Goal: Check status: Check status

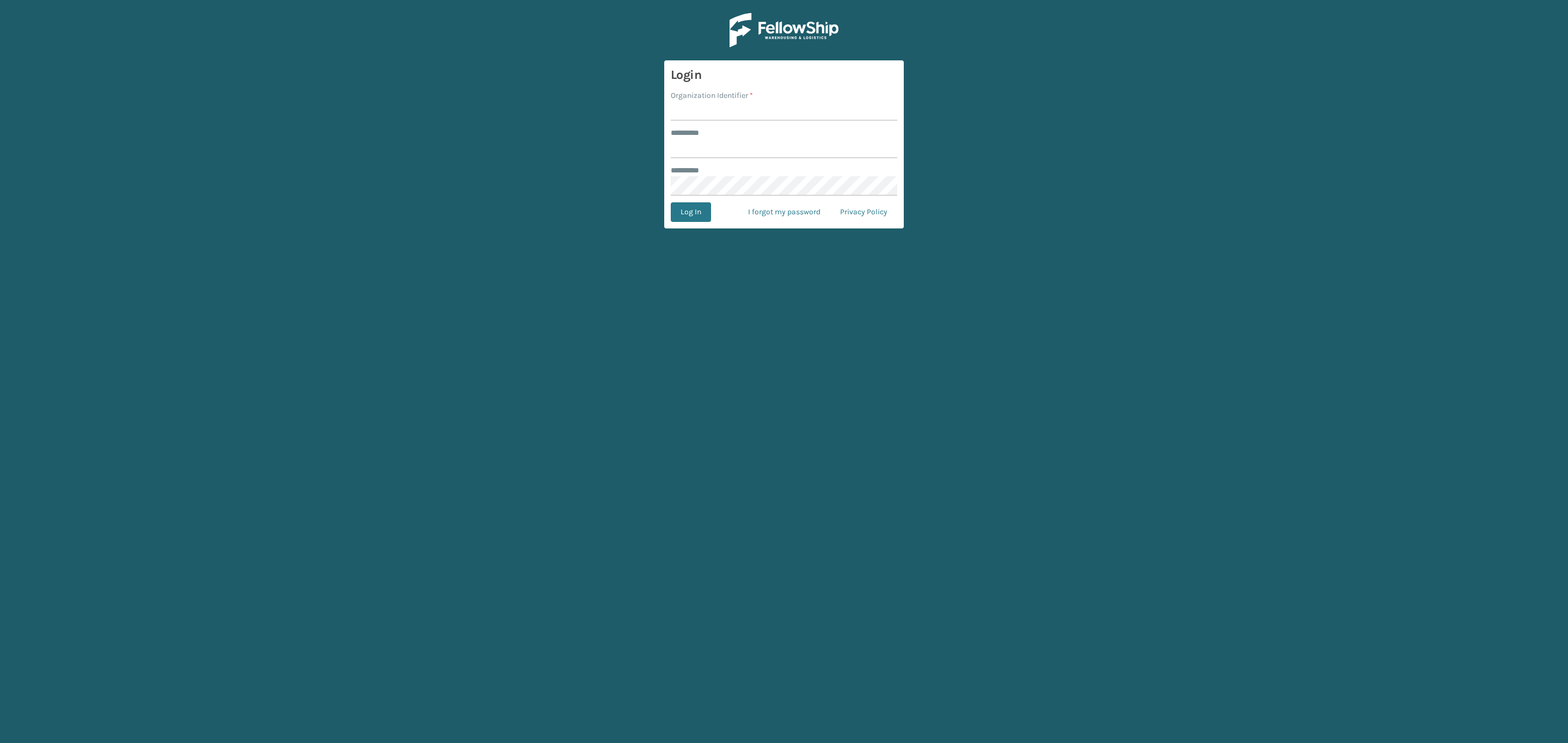
type input "*****"
click at [823, 98] on div "Organization Identifier *" at bounding box center [784, 95] width 227 height 11
click at [813, 108] on input "Organization Identifier *" at bounding box center [784, 111] width 227 height 19
type input "SleepGeekz"
click at [700, 205] on button "Log In" at bounding box center [691, 212] width 40 height 19
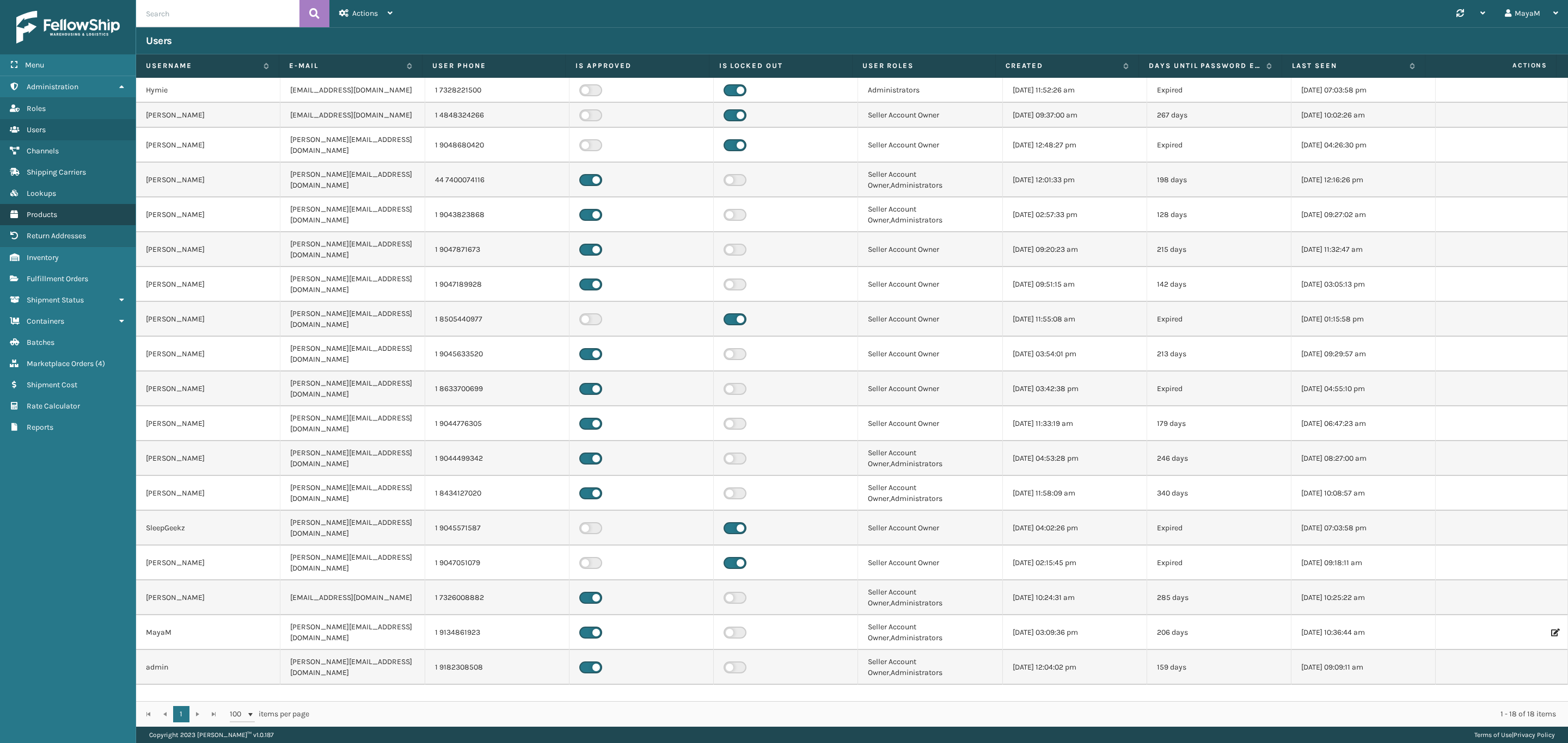
click at [85, 204] on link "Products" at bounding box center [68, 215] width 136 height 21
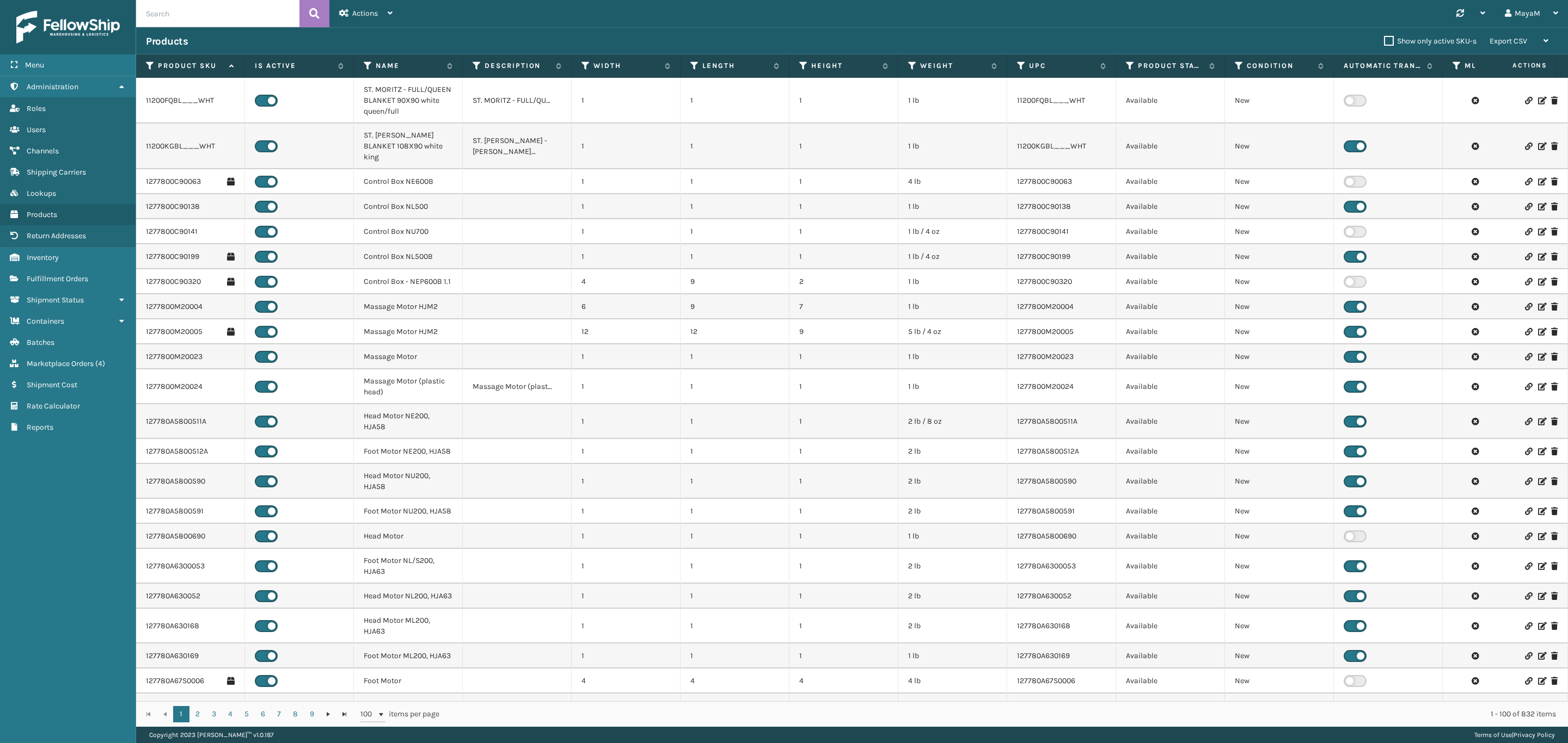
drag, startPoint x: 181, startPoint y: 15, endPoint x: 193, endPoint y: 17, distance: 12.2
click at [183, 15] on input "text" at bounding box center [217, 13] width 163 height 27
paste input "QN/12"/Classic H-T"
click at [299, 9] on input "QN/12"/Classic H-T" at bounding box center [217, 13] width 163 height 27
click at [307, 10] on button at bounding box center [314, 13] width 30 height 27
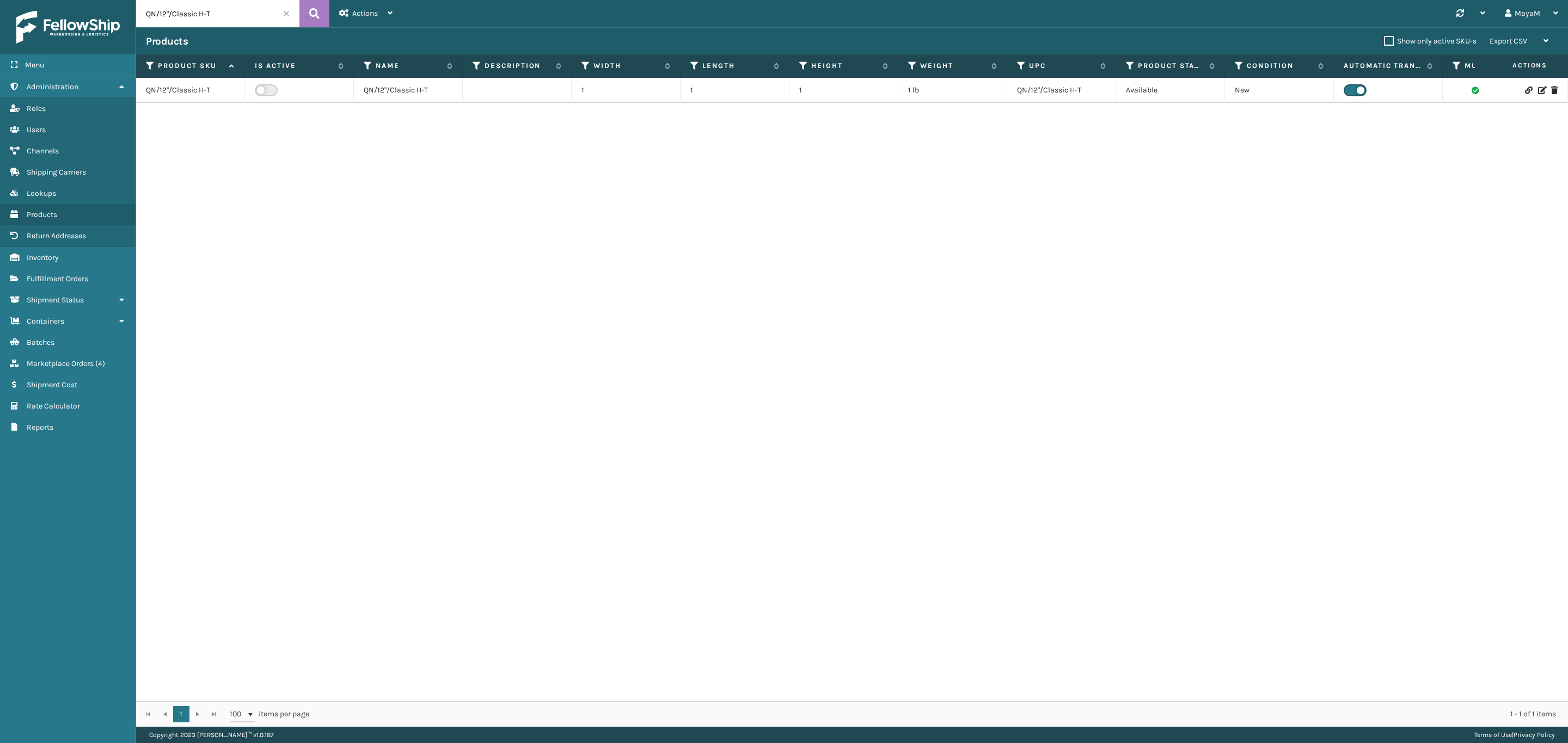
click at [233, 13] on input "QN/12"/Classic H-T" at bounding box center [217, 13] width 163 height 27
click at [234, 13] on input "QN/12"/Classic H-T" at bounding box center [217, 13] width 163 height 27
click at [236, 13] on input "QN/12"/Classic H-T" at bounding box center [217, 13] width 163 height 27
type input "ss14qn"
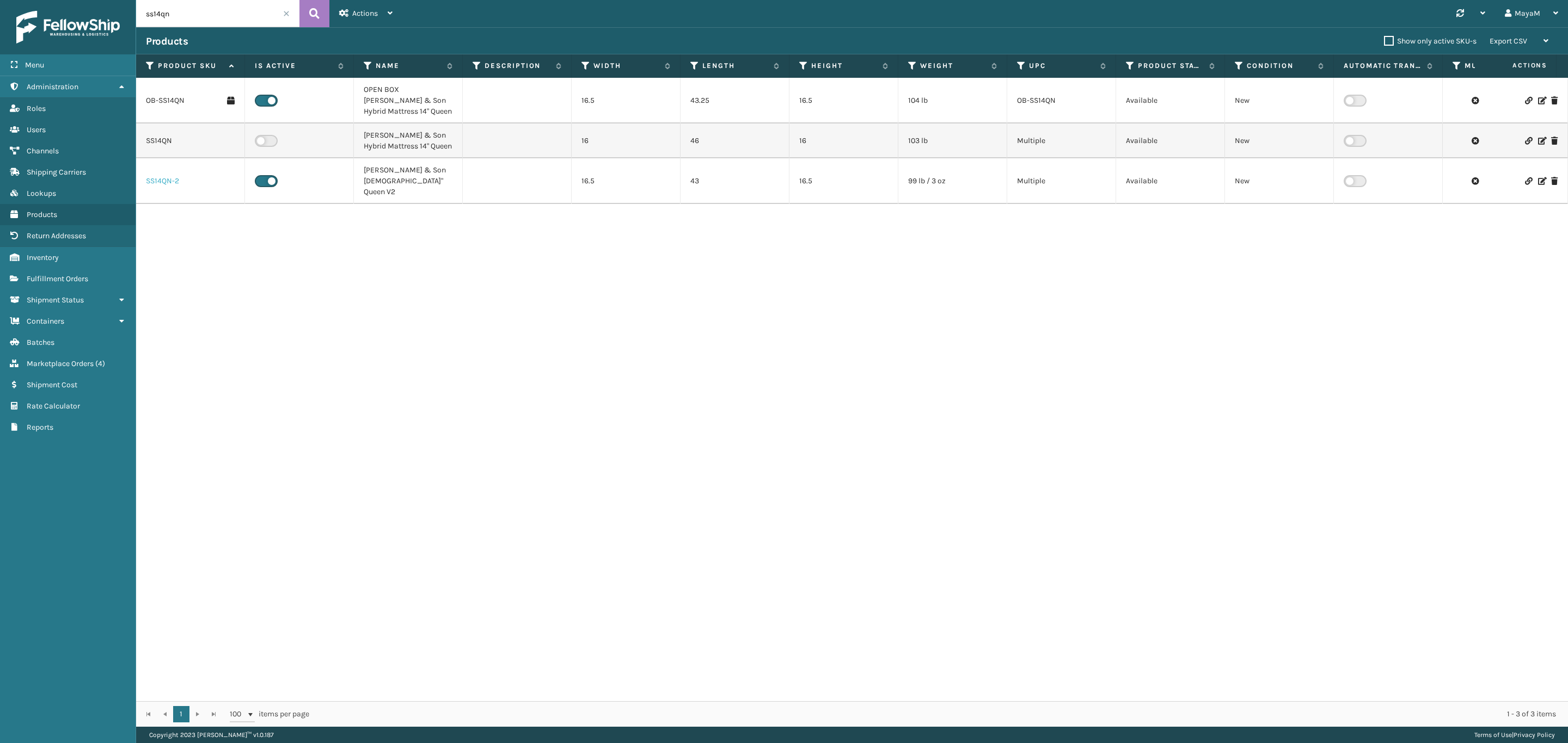
click at [168, 176] on link "SS14QN-2" at bounding box center [162, 181] width 33 height 11
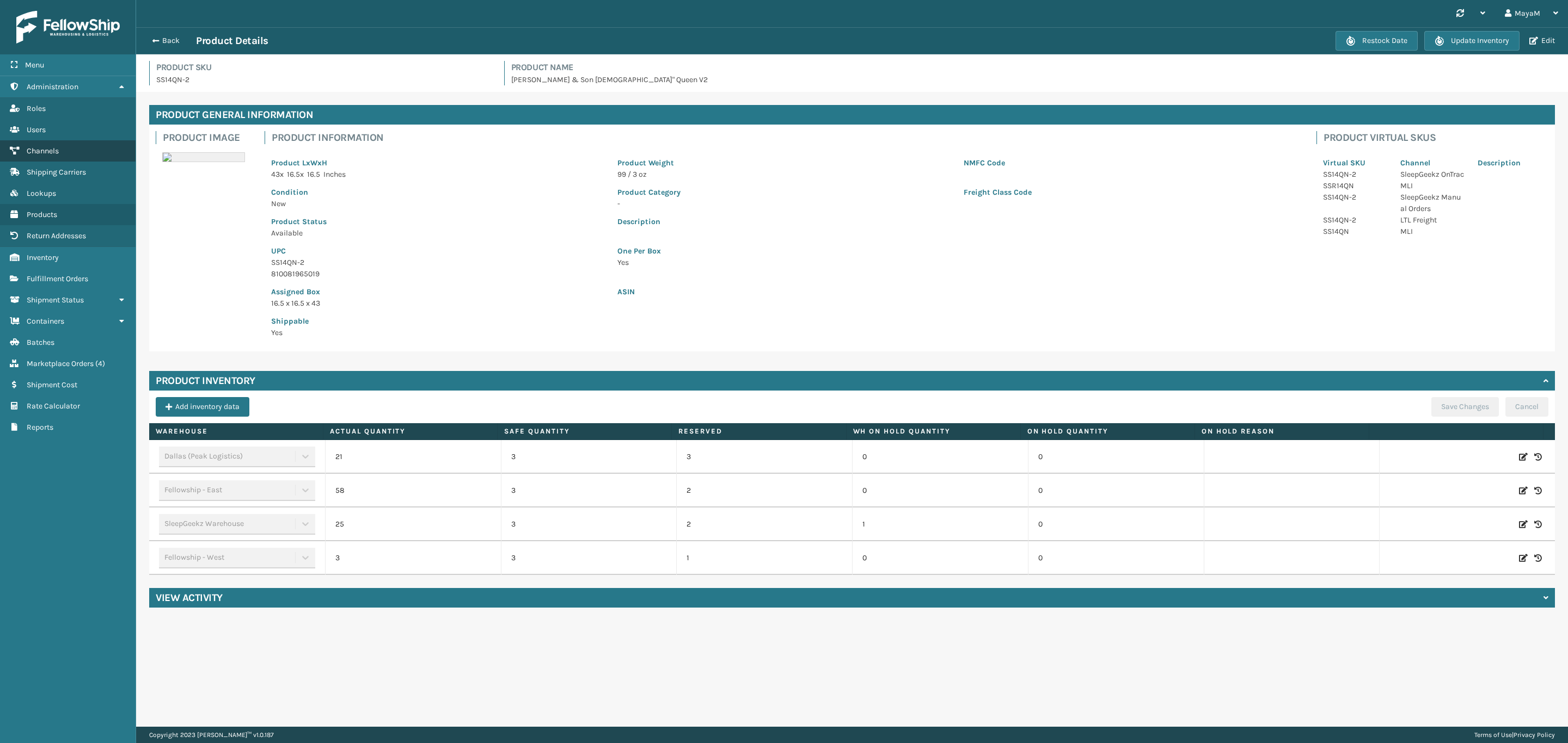
click at [56, 148] on span "Channels" at bounding box center [43, 151] width 32 height 9
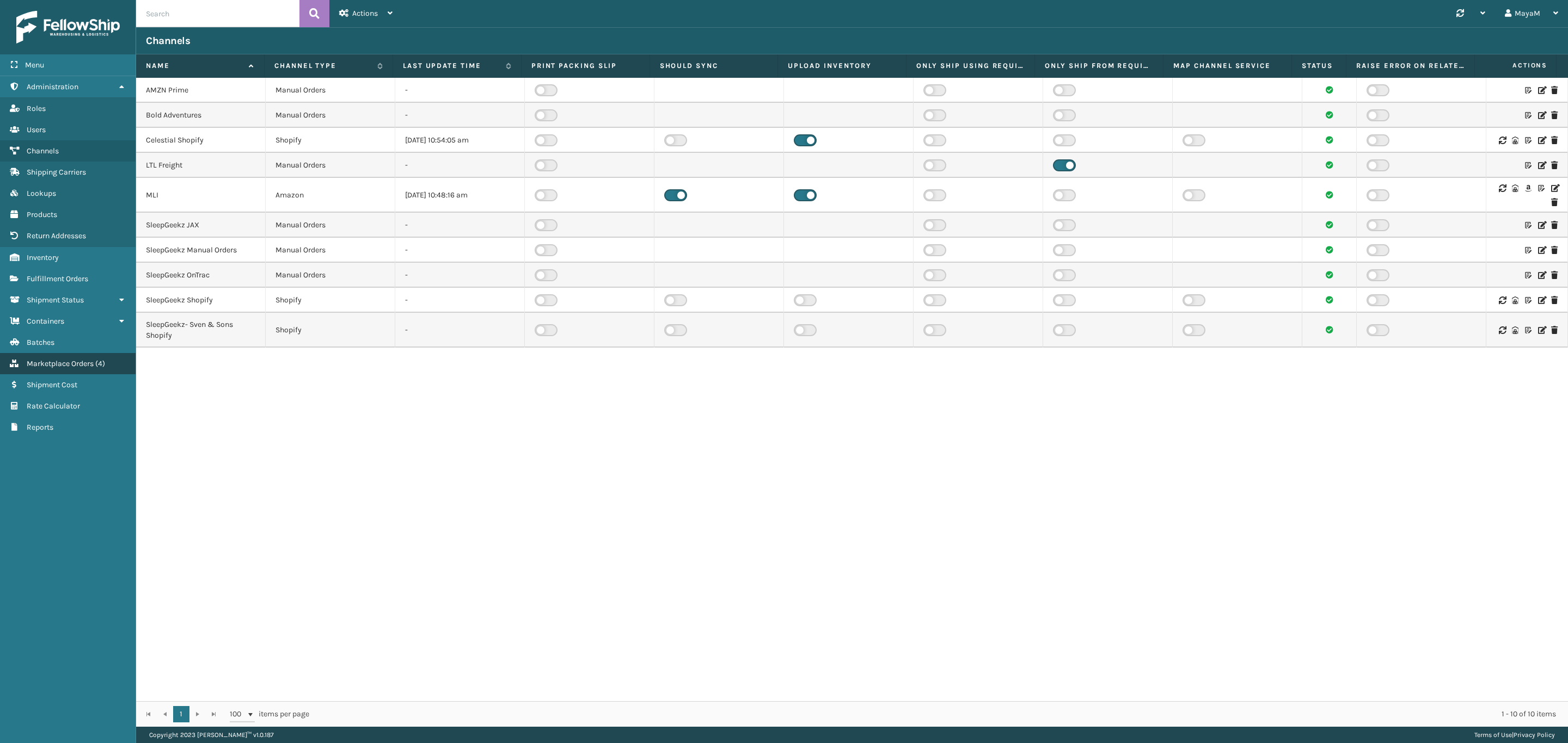
click at [64, 362] on link "Marketplace Orders ( 4 )" at bounding box center [68, 364] width 136 height 21
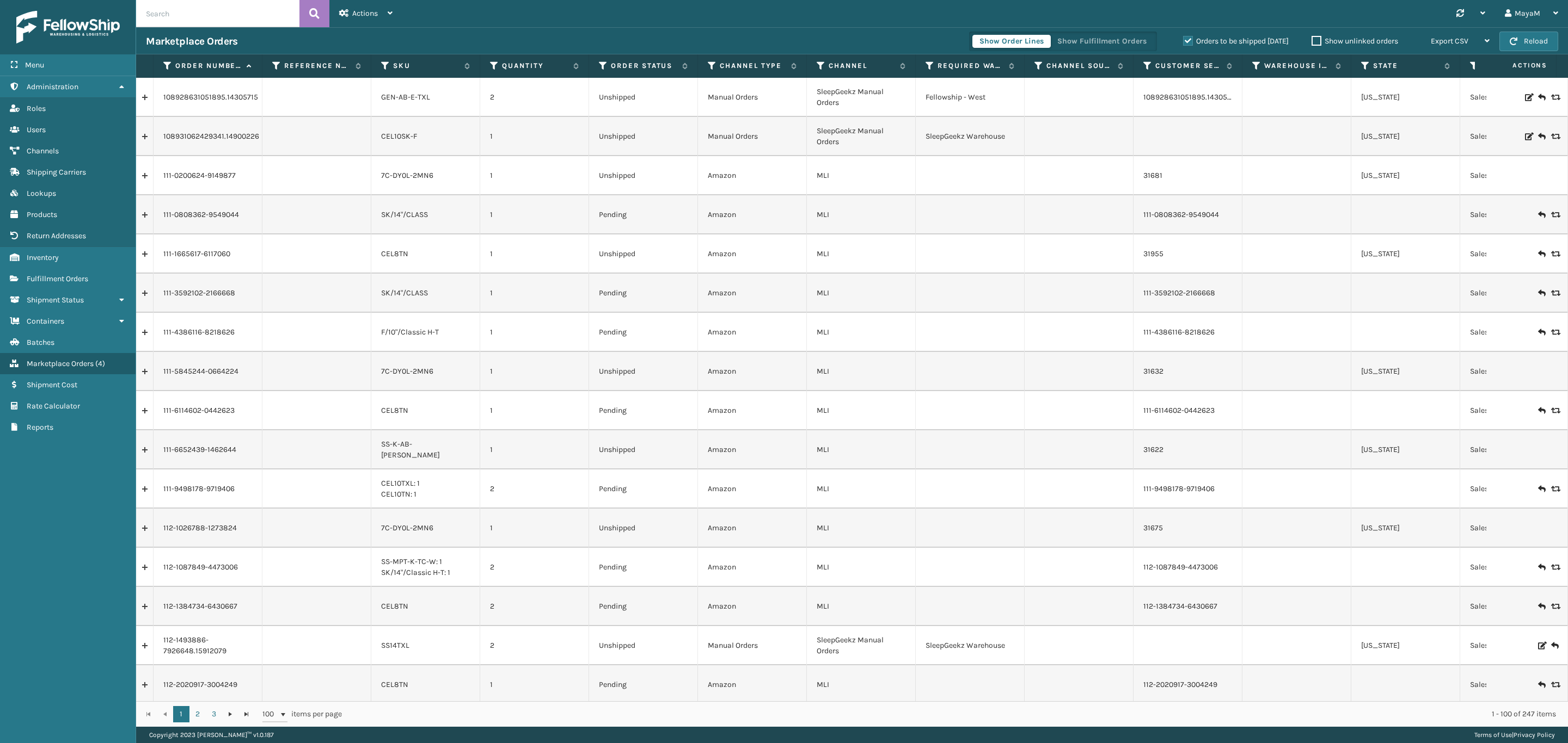
click at [206, 20] on input "text" at bounding box center [217, 13] width 163 height 27
paste input "114-2159707-3547403"
type input "114-2159707-3547403"
click at [317, 19] on icon at bounding box center [314, 13] width 10 height 16
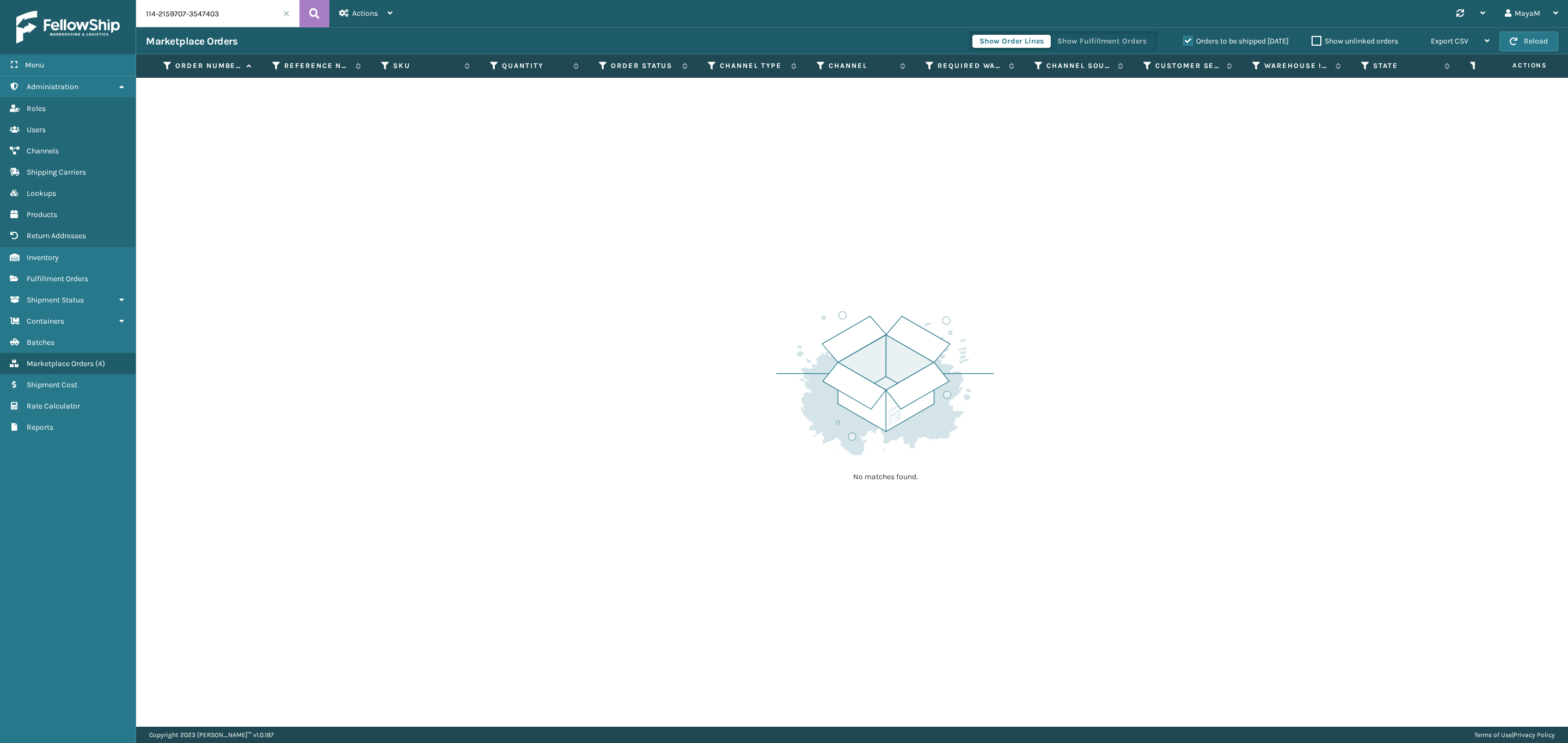
click at [1217, 52] on div "Show Order Lines Show Fulfillment Orders Orders to be shipped [DATE] Show unlin…" at bounding box center [1234, 41] width 530 height 27
click at [1216, 48] on div "Orders to be shipped [DATE]" at bounding box center [1237, 41] width 128 height 13
click at [1215, 44] on label "Orders to be shipped [DATE]" at bounding box center [1235, 41] width 105 height 9
click at [1184, 42] on input "Orders to be shipped [DATE]" at bounding box center [1183, 38] width 1 height 7
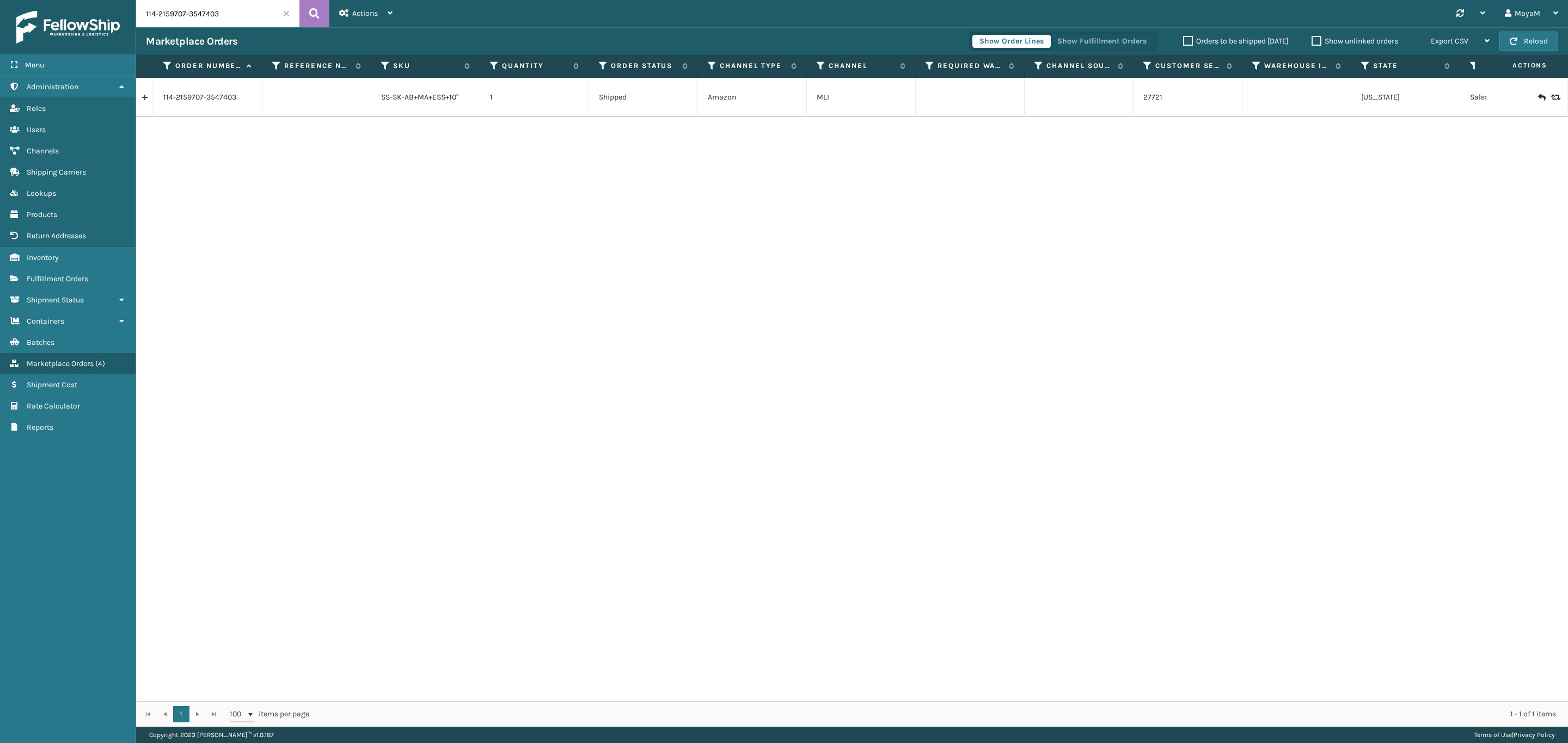
click at [138, 92] on link at bounding box center [144, 97] width 17 height 17
